Goal: Task Accomplishment & Management: Complete application form

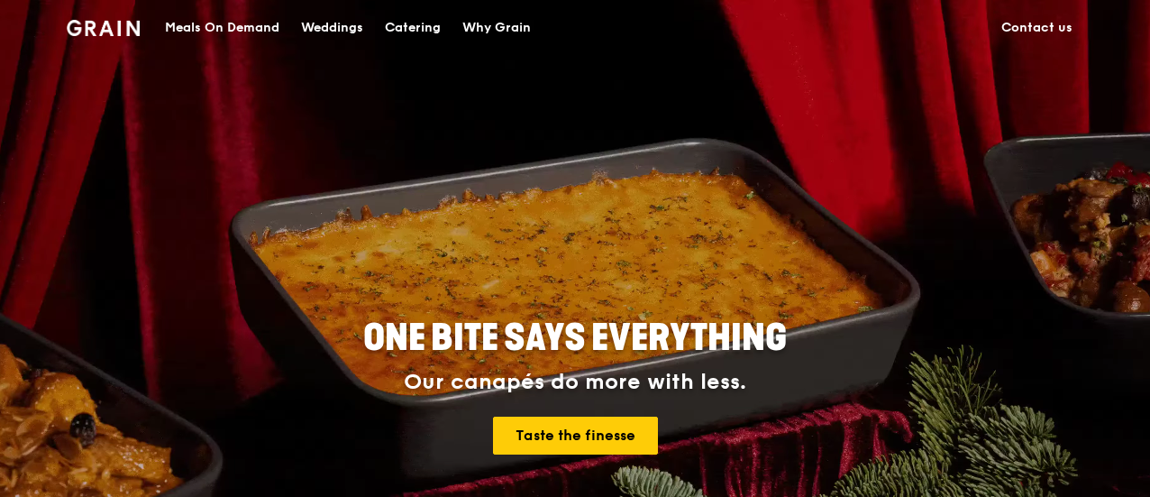
click at [416, 23] on div "Catering" at bounding box center [413, 28] width 56 height 54
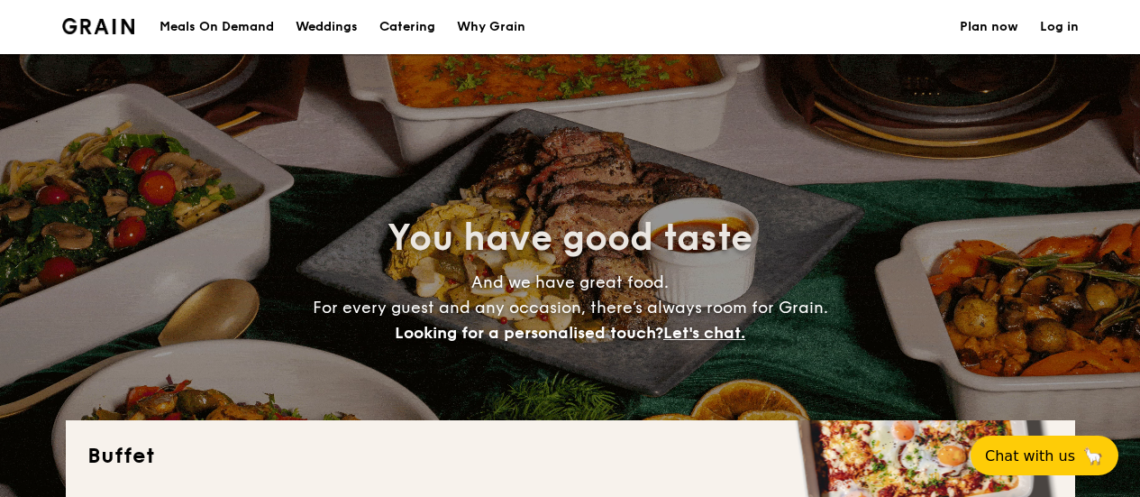
select select
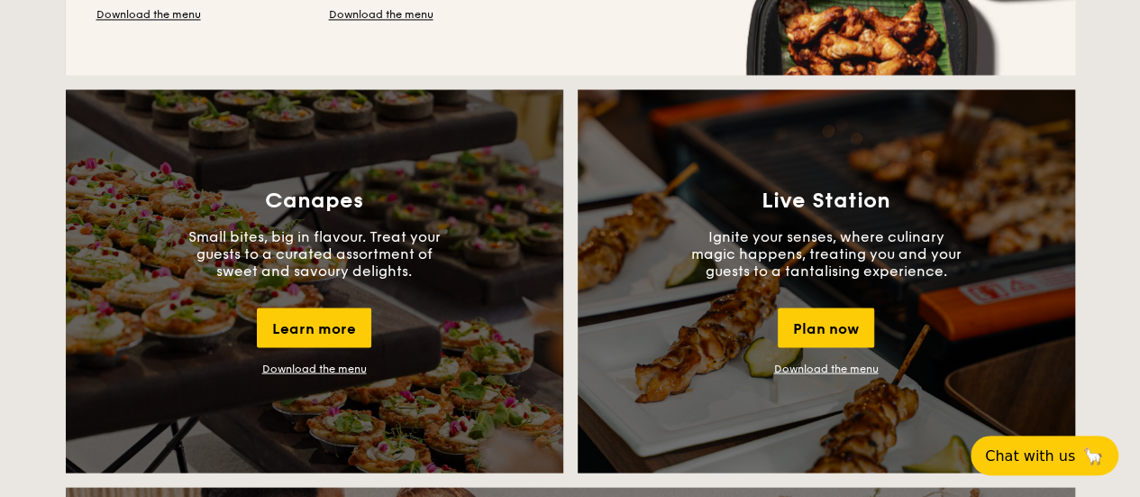
scroll to position [1712, 0]
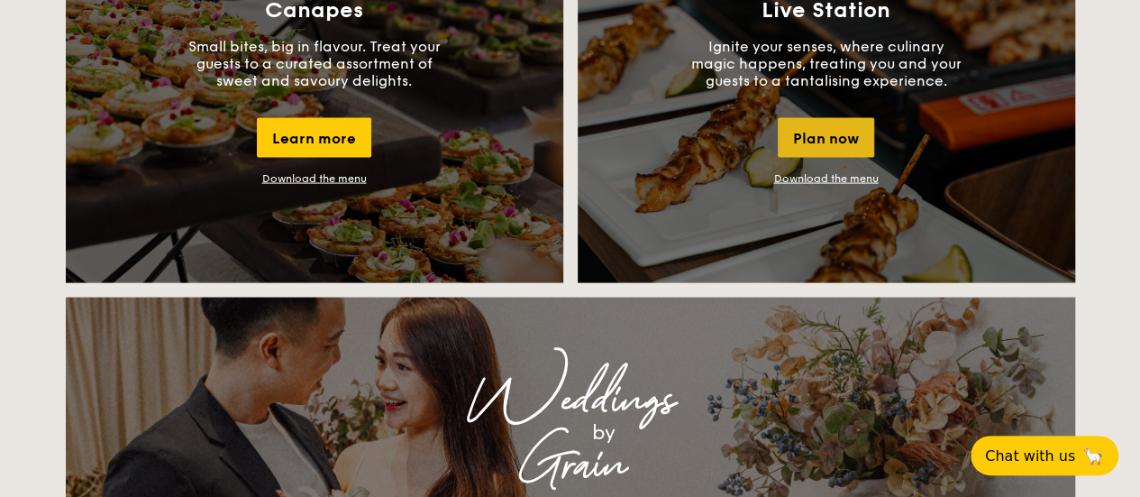
click at [815, 143] on div "Plan now" at bounding box center [826, 138] width 96 height 40
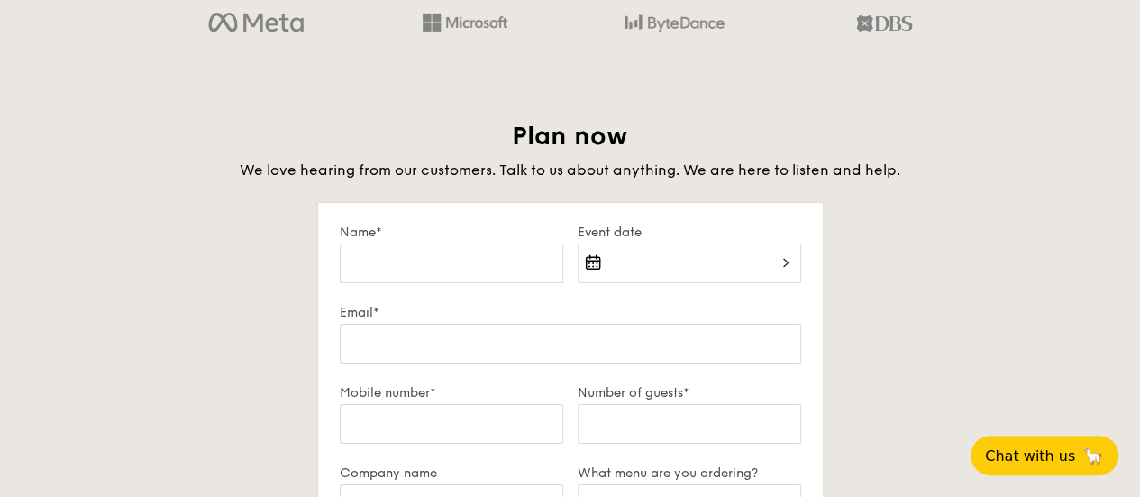
scroll to position [3093, 0]
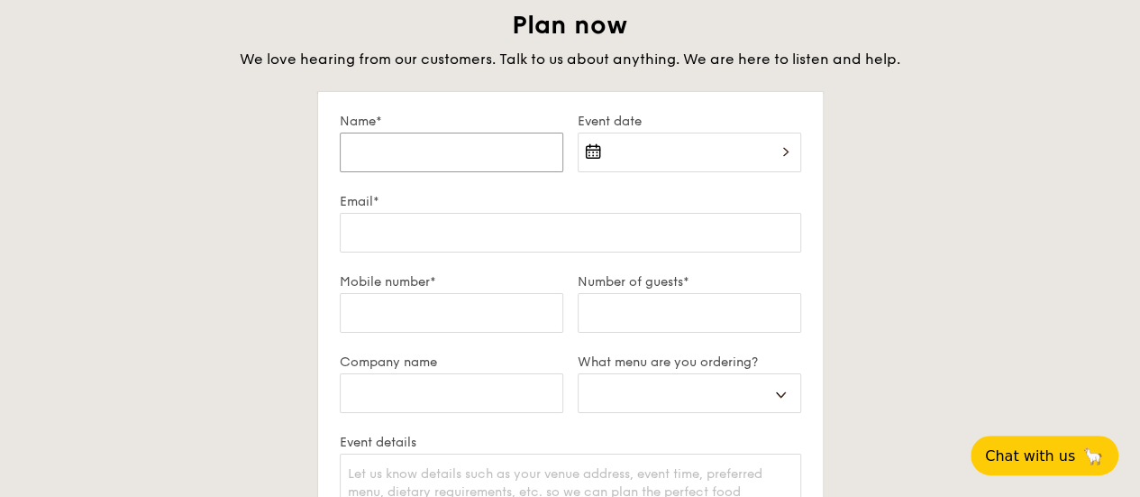
click at [398, 165] on input "Name*" at bounding box center [452, 152] width 224 height 40
type input "y"
select select
type input "yi"
select select
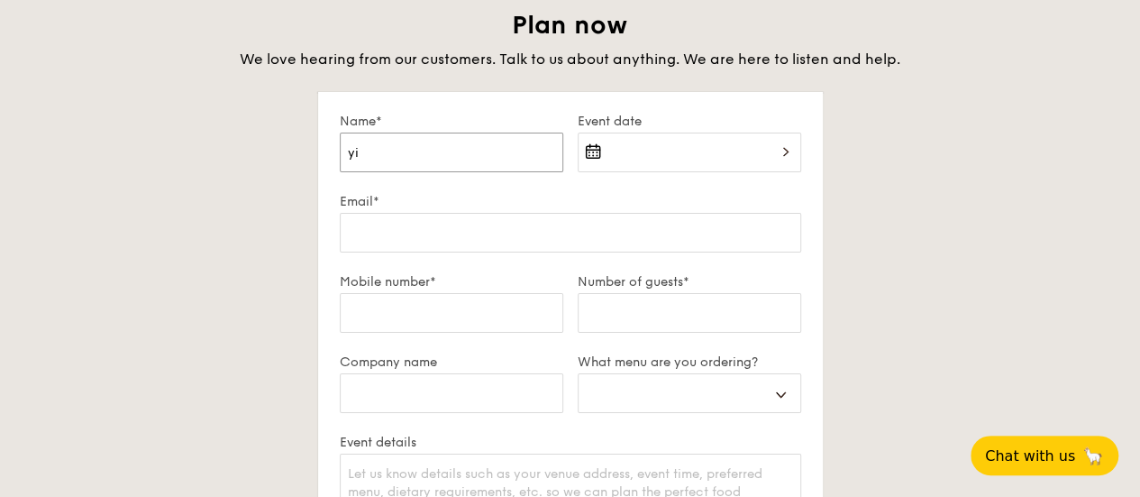
type input "yi"
select select
type input "yi s"
select select
type input "yi sh"
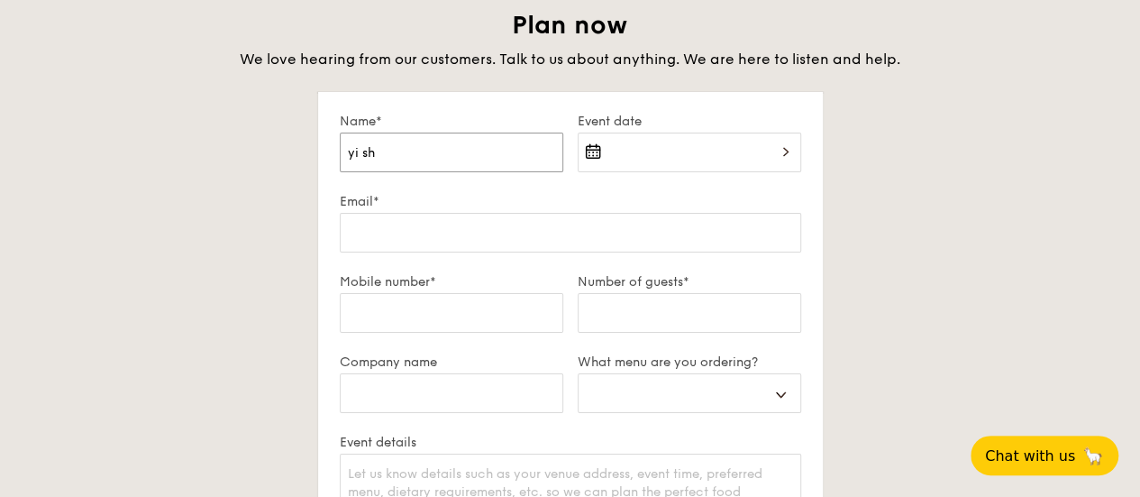
select select
type input "yi shu"
select select
type input "yi shue"
select select
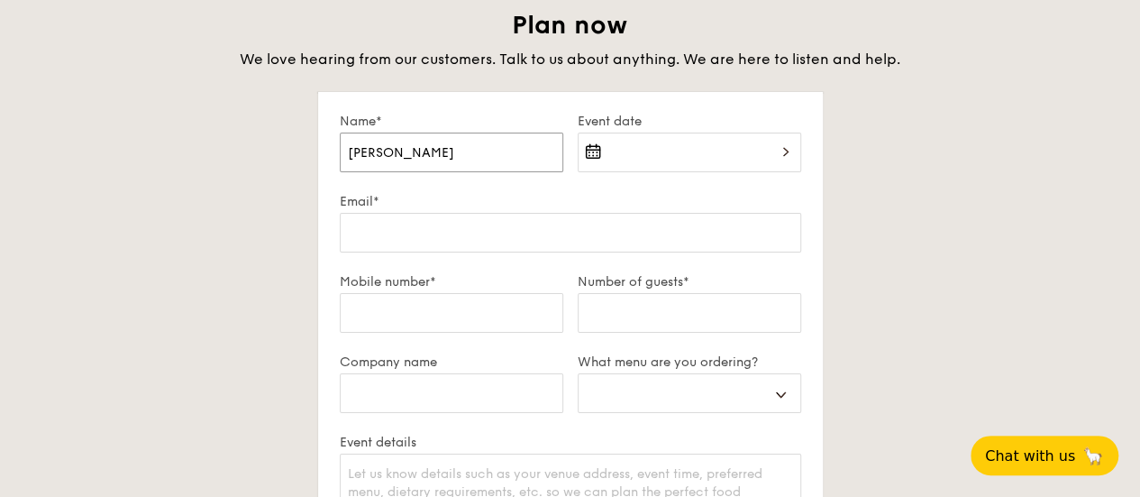
type input "yi shuen"
select select
type input "yi shuen"
click at [706, 138] on div at bounding box center [690, 162] width 224 height 61
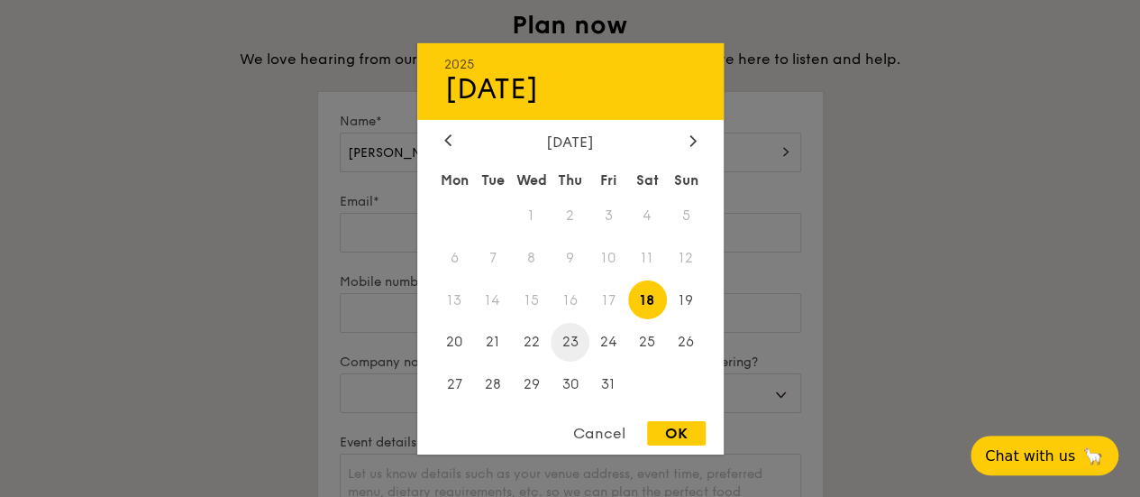
click at [571, 352] on span "23" at bounding box center [570, 342] width 39 height 39
click at [668, 435] on div "OK" at bounding box center [676, 433] width 59 height 24
type input "Oct 23, 2025"
select select
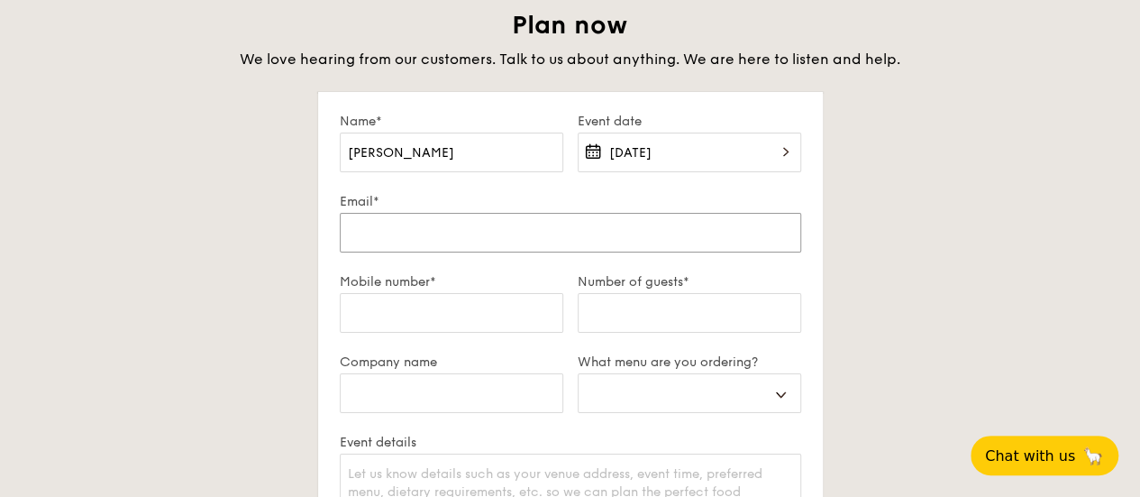
click at [442, 238] on input "Email*" at bounding box center [570, 233] width 461 height 40
type input "yishuen312@gmail.com"
select select
click at [487, 245] on input "yishuen312@gmail.com" at bounding box center [570, 233] width 461 height 40
type input "yishuen312@gmail.co"
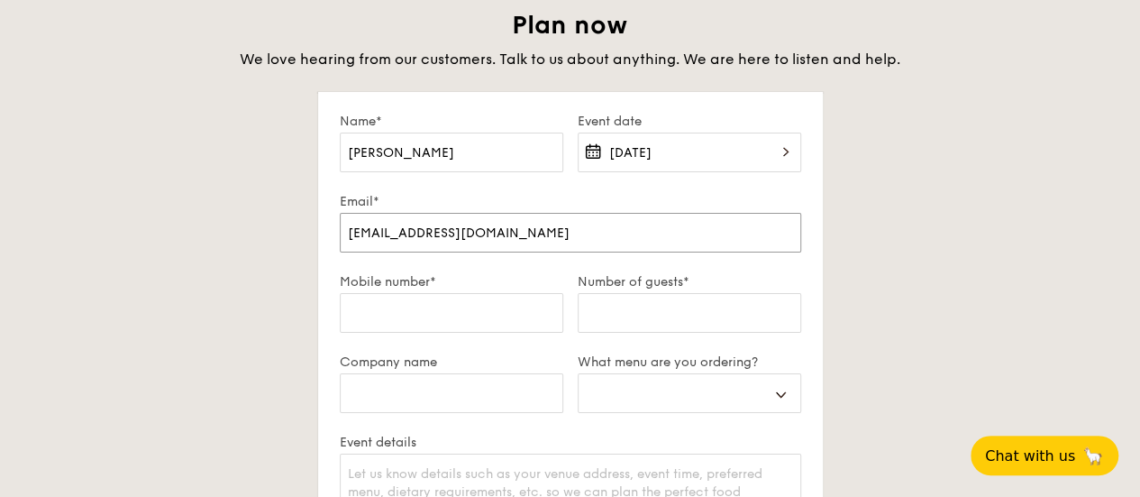
select select
type input "yishuen312@gmail.c"
select select
type input "yishuen312@gmail."
select select
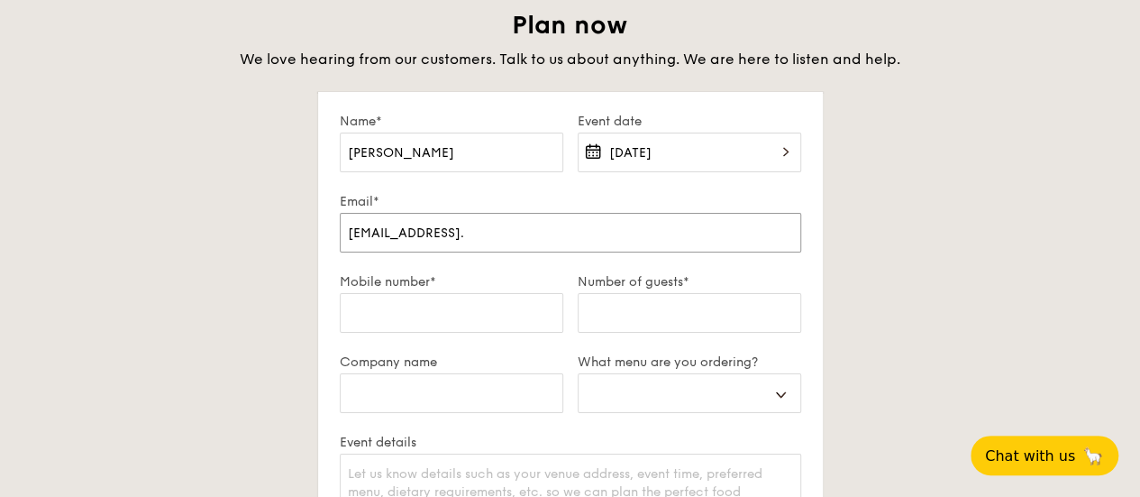
type input "yishuen312@gmail"
select select
type input "yishuen312@gmai"
select select
type input "yishuen312@gma"
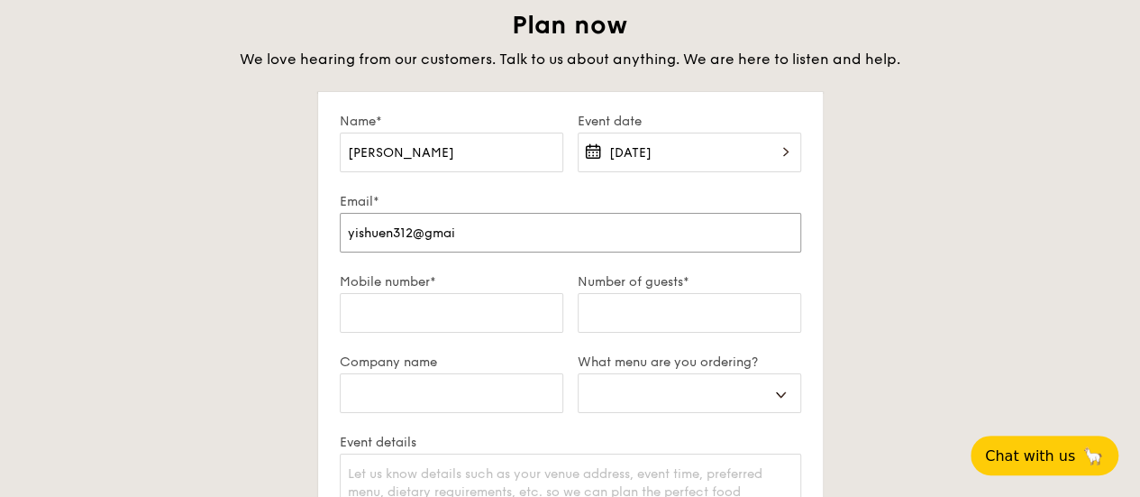
select select
type input "yishuen312@gm"
select select
type input "yishuen312@g"
select select
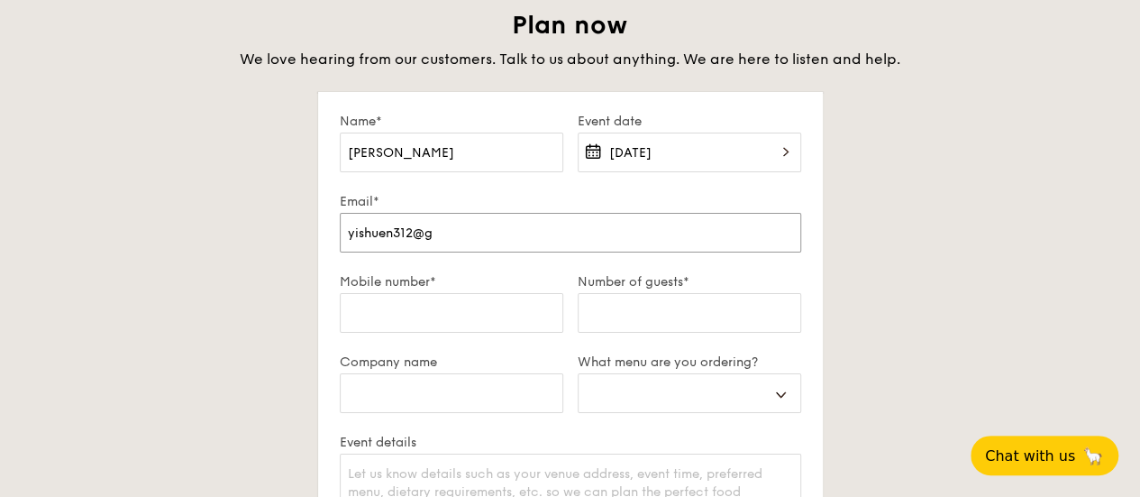
type input "yishuen312@"
select select
type input "yishuen312"
select select
type input "yishuen31"
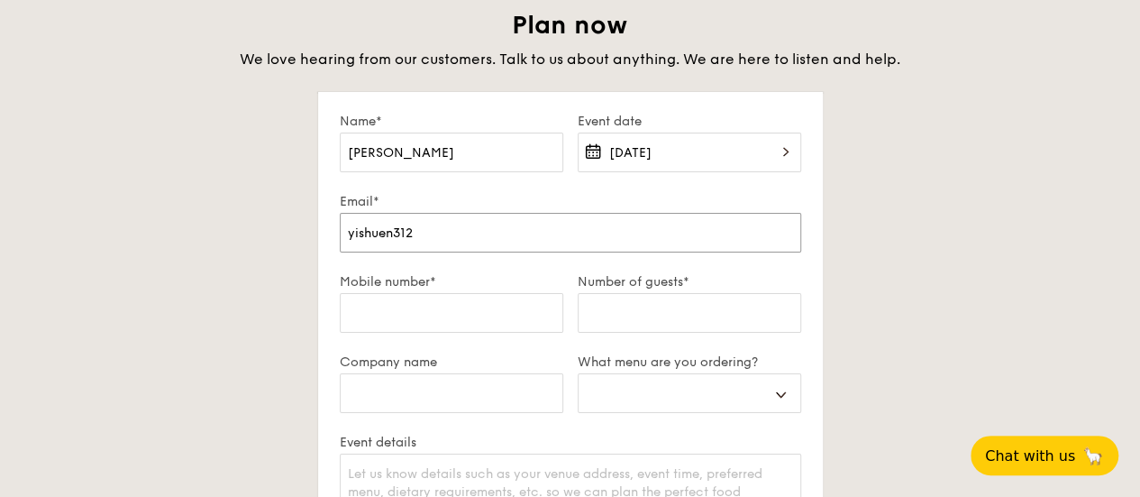
select select
type input "yishuen3"
select select
type input "yishuen"
select select
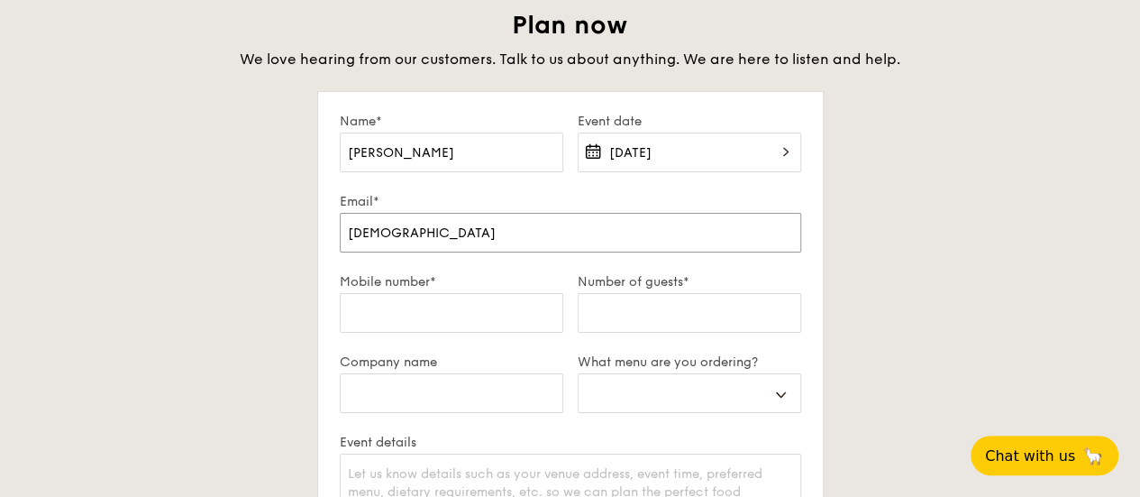
type input "yishue"
select select
type input "yishu"
select select
type input "yish"
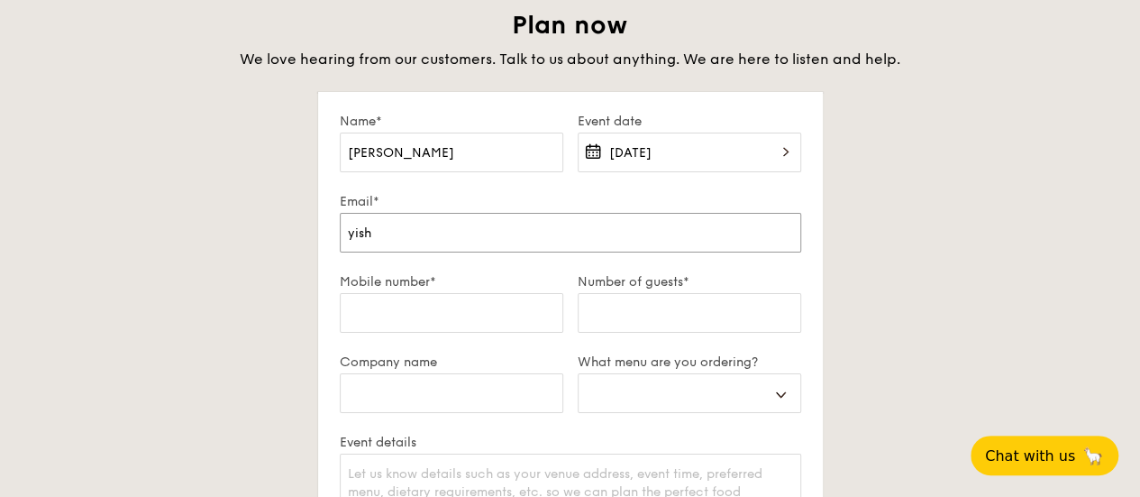
select select
type input "yis"
select select
type input "yi"
select select
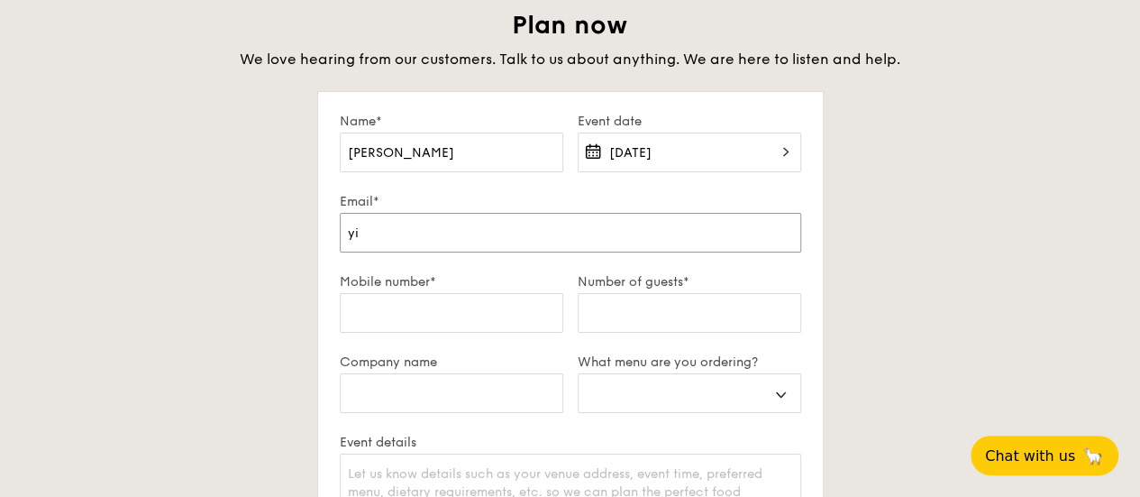
type input "y"
select select
type input "ys"
select select
type input "ysl"
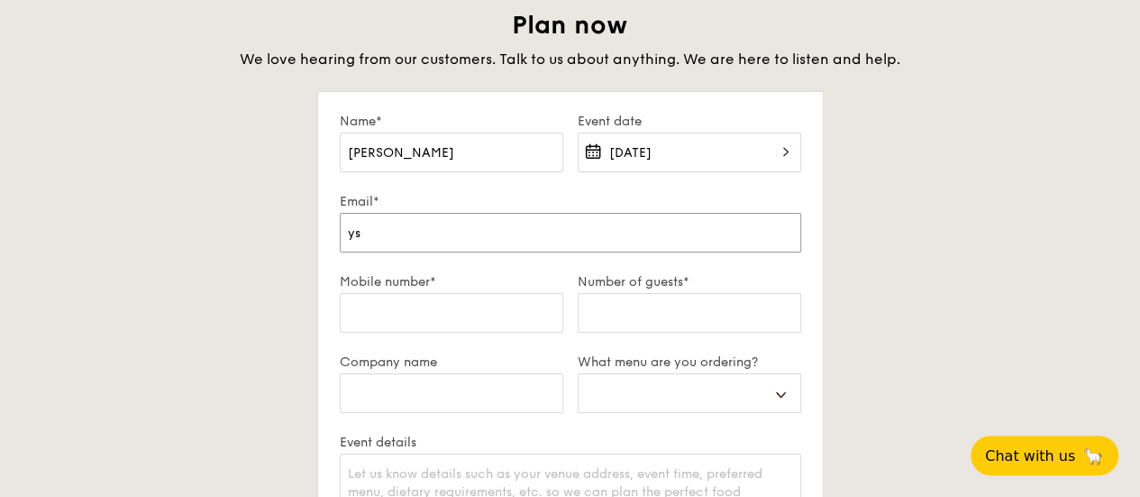
select select
type input "ys"
select select
type input "y"
select select
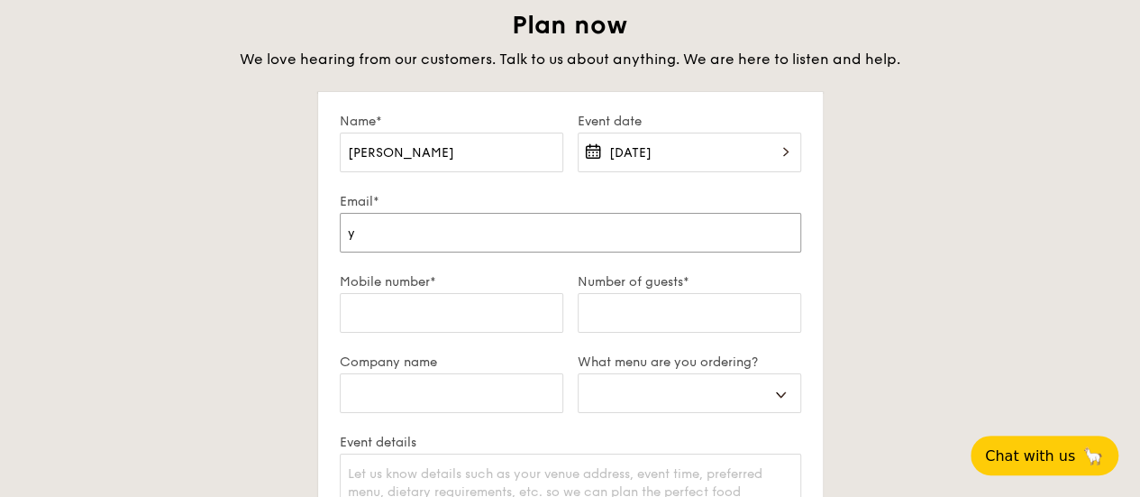
select select
click at [474, 219] on input "Email*" at bounding box center [570, 233] width 461 height 40
type input "yslim@suss.edu.sg"
select select
click at [411, 298] on input "Mobile number*" at bounding box center [452, 313] width 224 height 40
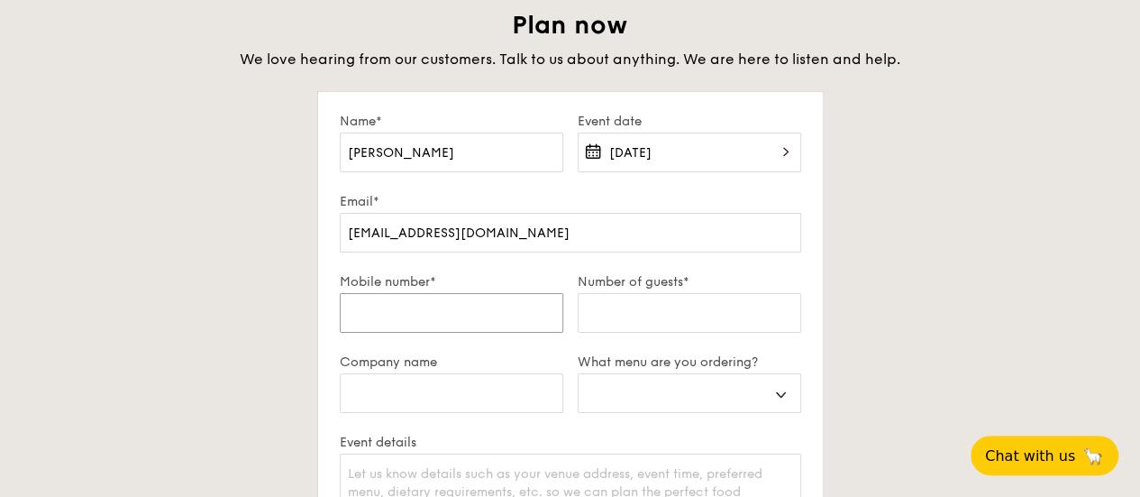
type input "97262762"
select select
click at [640, 318] on input "Number of guests*" at bounding box center [690, 313] width 224 height 40
type input "1"
select select
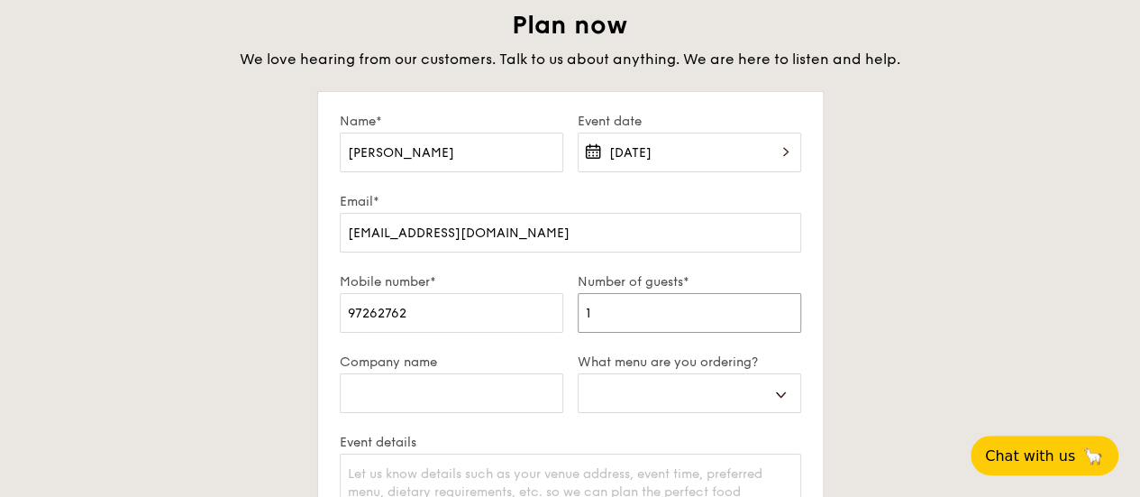
type input "15"
select select
type input "150"
select select
type input "150"
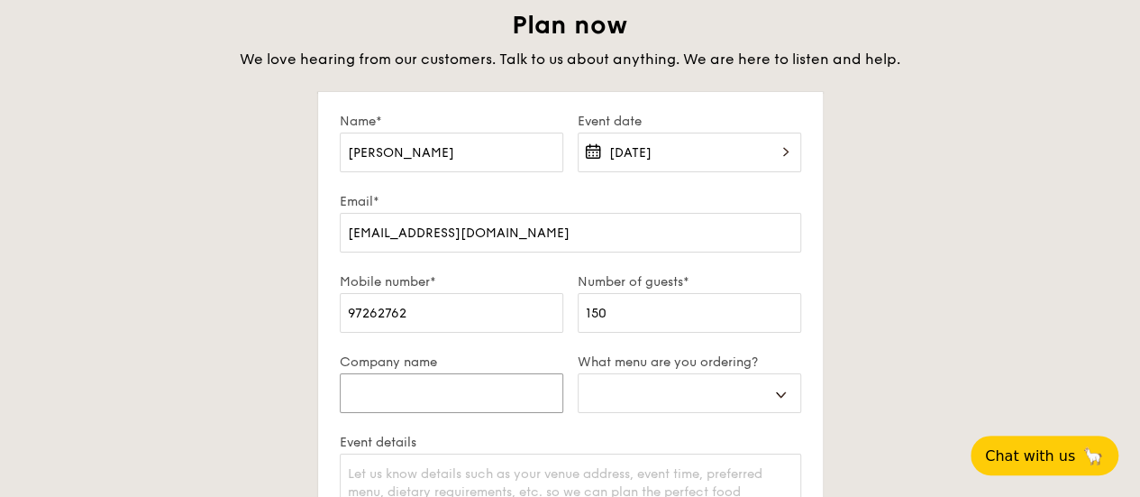
click at [475, 393] on input "Company name" at bounding box center [452, 393] width 224 height 40
type input "S"
select select
type input "SU"
select select
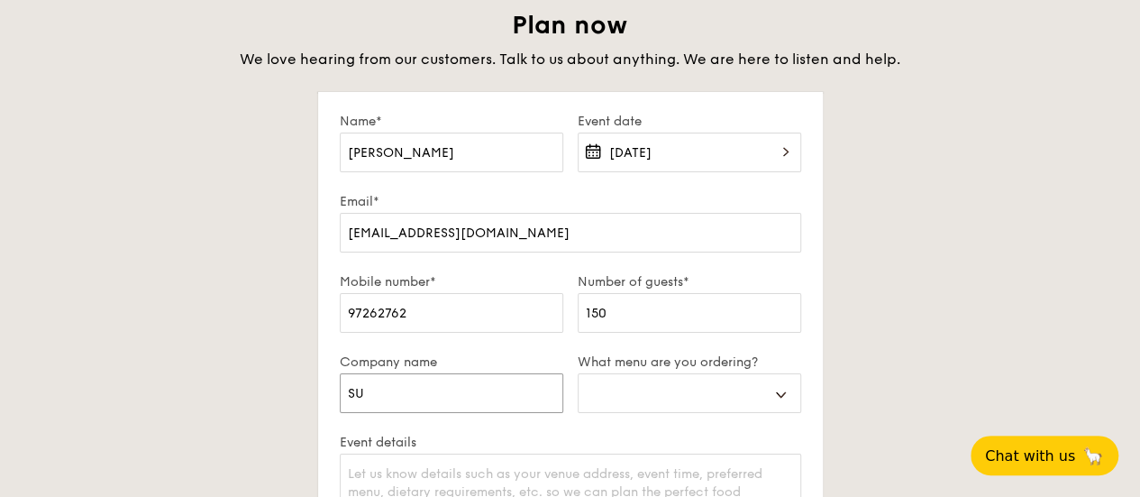
type input "SUS"
select select
type input "SUSS"
select select
type input "SUSS"
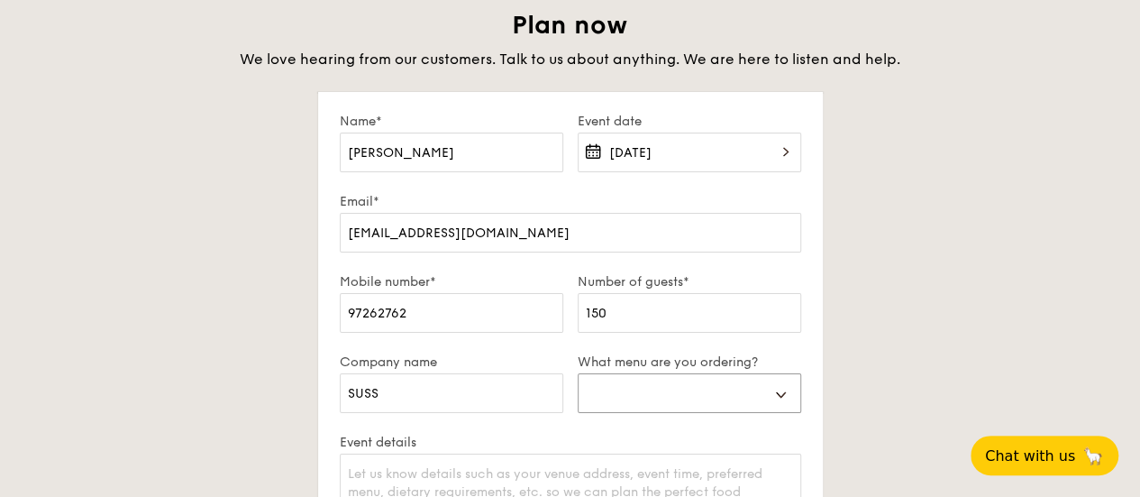
click at [743, 376] on select "Buffet Mini Buffet High Tea Canapés Meal Boxes Wedding" at bounding box center [690, 393] width 224 height 40
select select "buffet"
click at [578, 373] on select "Buffet Mini Buffet High Tea Canapés Meal Boxes Wedding" at bounding box center [690, 393] width 224 height 40
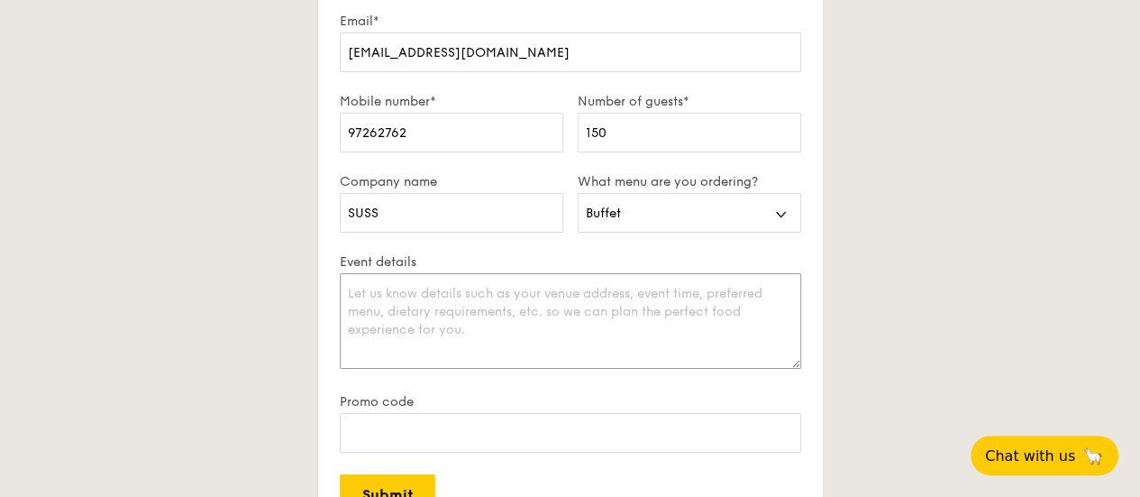
click at [481, 333] on textarea "Event details" at bounding box center [570, 321] width 461 height 96
type textarea "h"
paste textarea "Date: Wednesday, 23 October 2025 Time: 12:00 p.m. – 2:00 p.m. Venue: [Insert ve…"
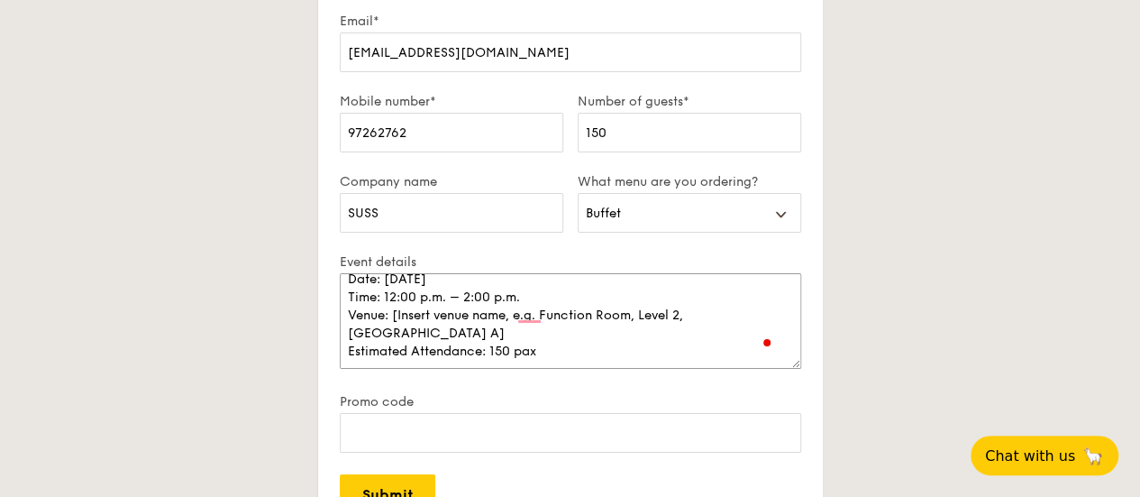
scroll to position [0, 0]
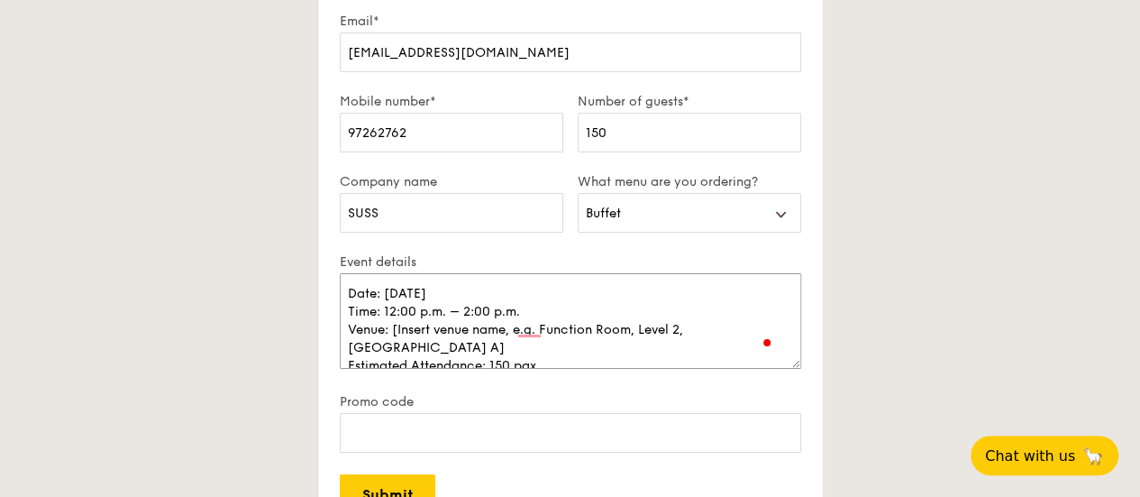
drag, startPoint x: 422, startPoint y: 342, endPoint x: 393, endPoint y: 329, distance: 31.5
click at [393, 329] on textarea "Date: Wednesday, 23 October 2025 Time: 12:00 p.m. – 2:00 p.m. Venue: [Insert ve…" at bounding box center [570, 321] width 461 height 96
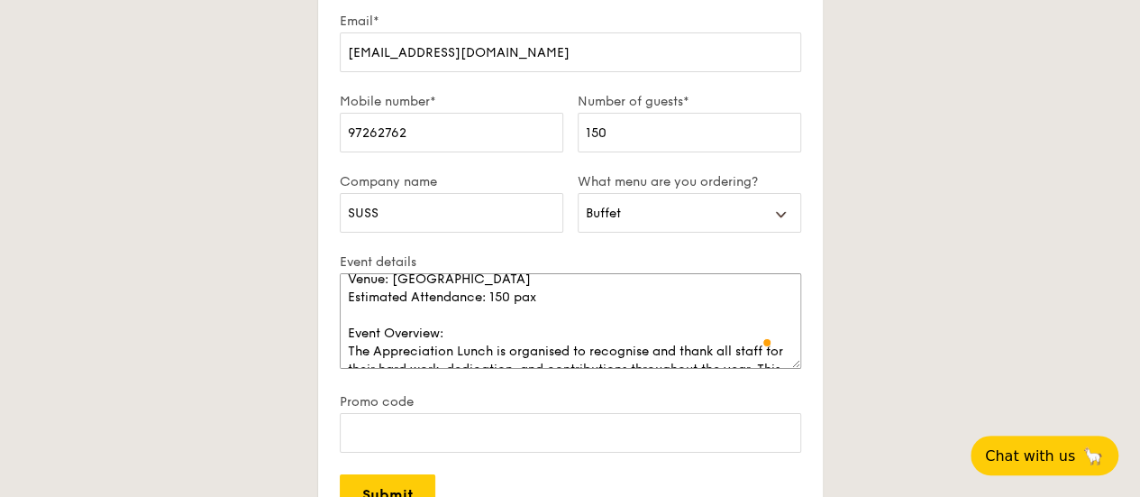
scroll to position [121, 0]
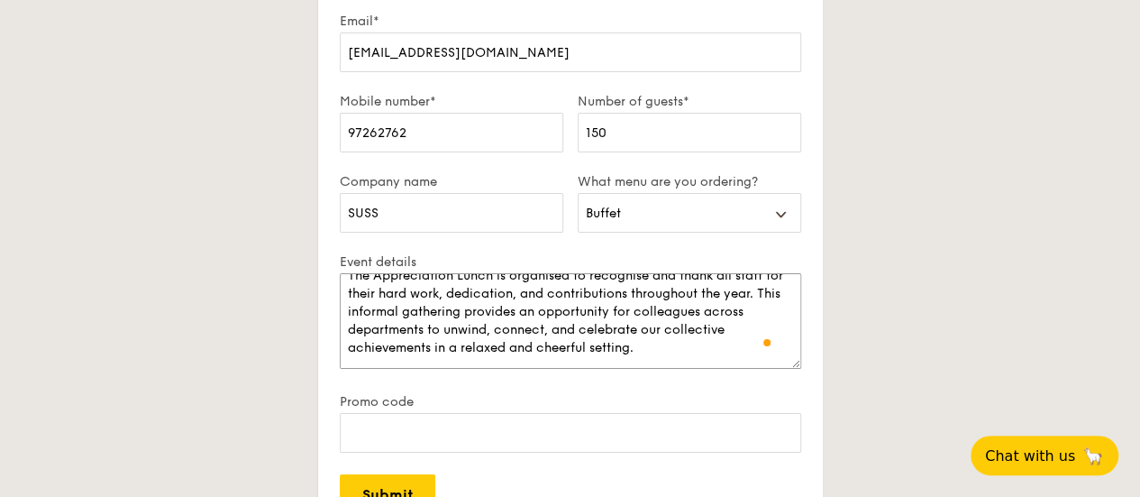
click at [691, 344] on textarea "Date: Wednesday, 23 October 2025 Time: 12:00 p.m. – 2:00 p.m. Venue: SUSS Campu…" at bounding box center [570, 321] width 461 height 96
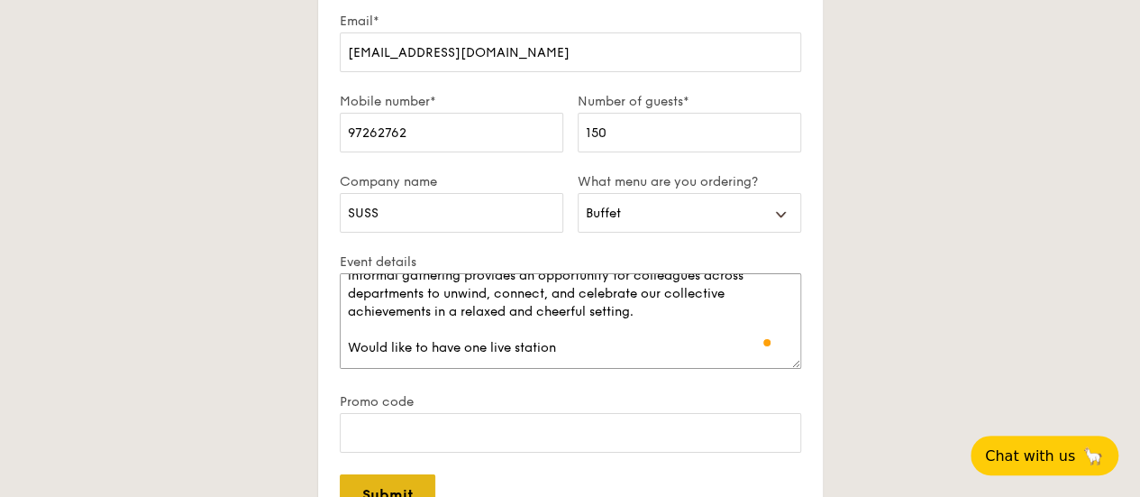
type textarea "Date: Wednesday, 23 October 2025 Time: 12:00 p.m. – 2:00 p.m. Venue: SUSS Campu…"
click at [353, 483] on input "Submit" at bounding box center [388, 494] width 96 height 40
select select
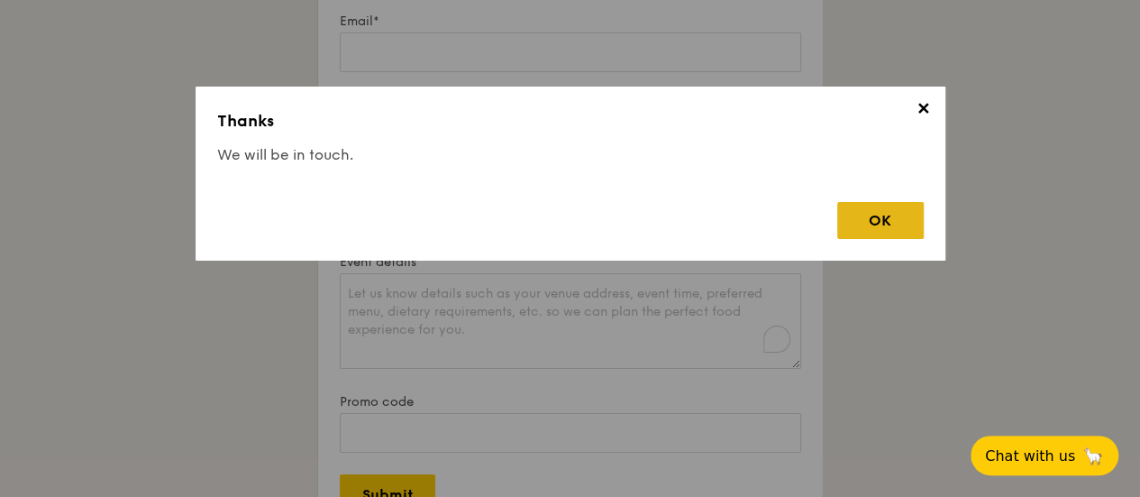
click at [871, 221] on div "OK" at bounding box center [880, 220] width 87 height 37
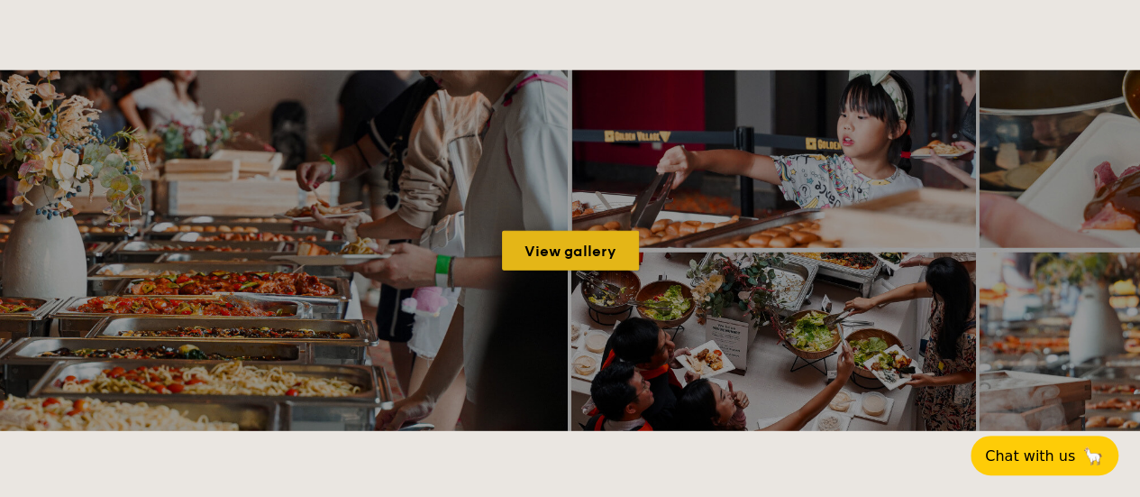
click at [547, 232] on link "View gallery" at bounding box center [570, 251] width 137 height 40
